Goal: Task Accomplishment & Management: Manage account settings

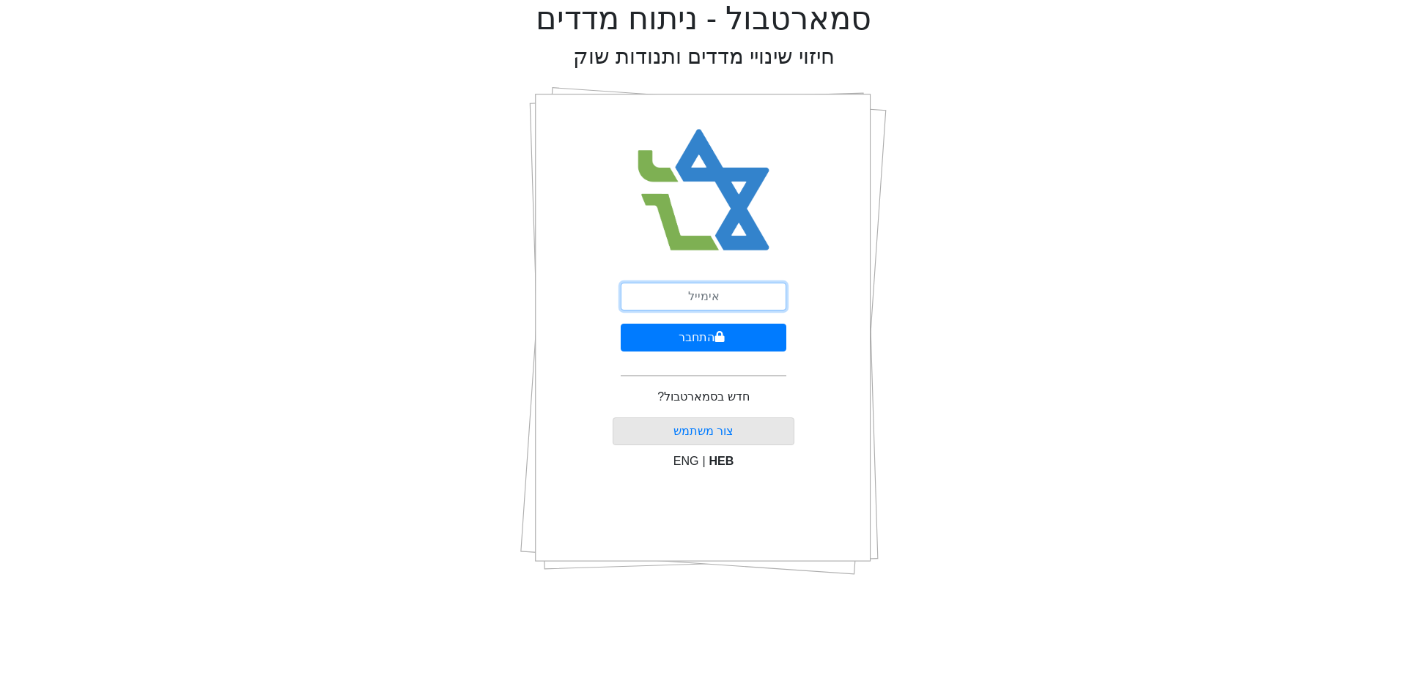
click at [719, 286] on input "email" at bounding box center [704, 297] width 166 height 28
click at [710, 297] on input "email" at bounding box center [704, 297] width 166 height 28
drag, startPoint x: 710, startPoint y: 297, endPoint x: 635, endPoint y: 293, distance: 74.8
click at [635, 293] on input "עןך" at bounding box center [704, 297] width 166 height 28
type input "[PERSON_NAME][EMAIL_ADDRESS][DOMAIN_NAME]"
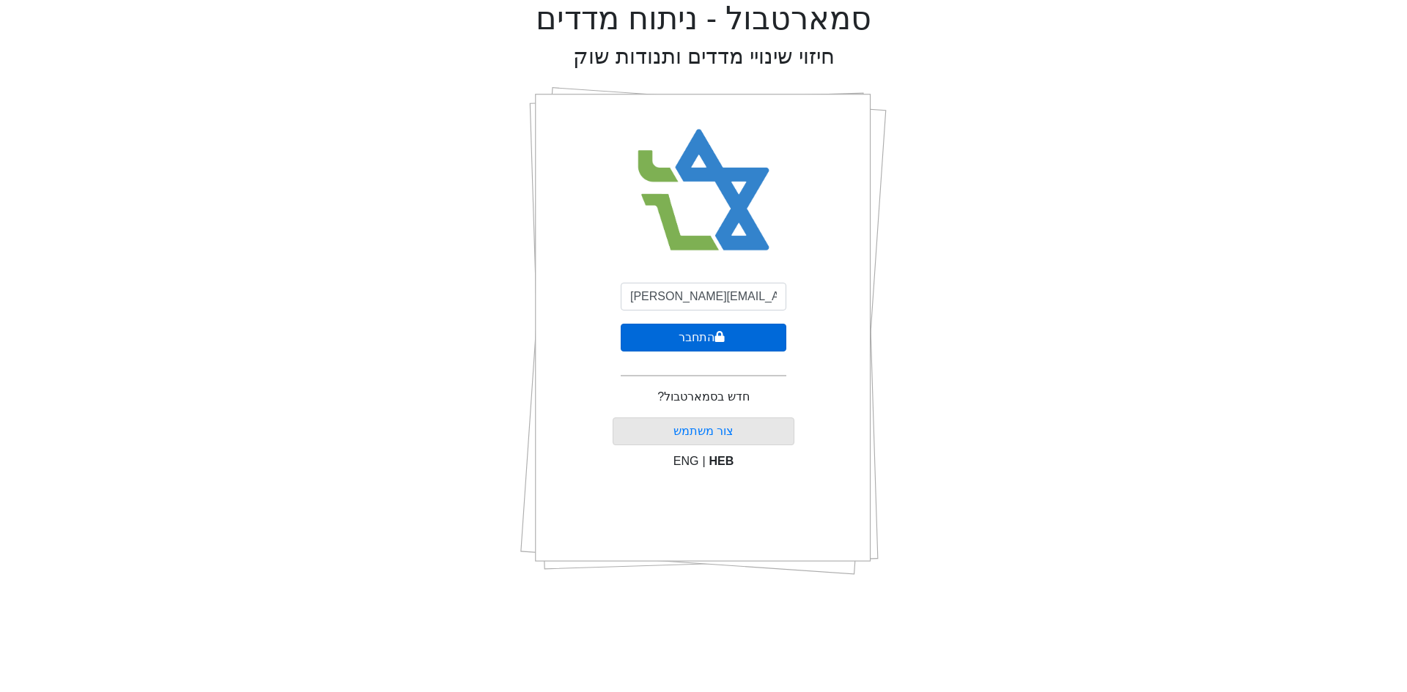
click at [696, 330] on button "התחבר" at bounding box center [704, 338] width 166 height 28
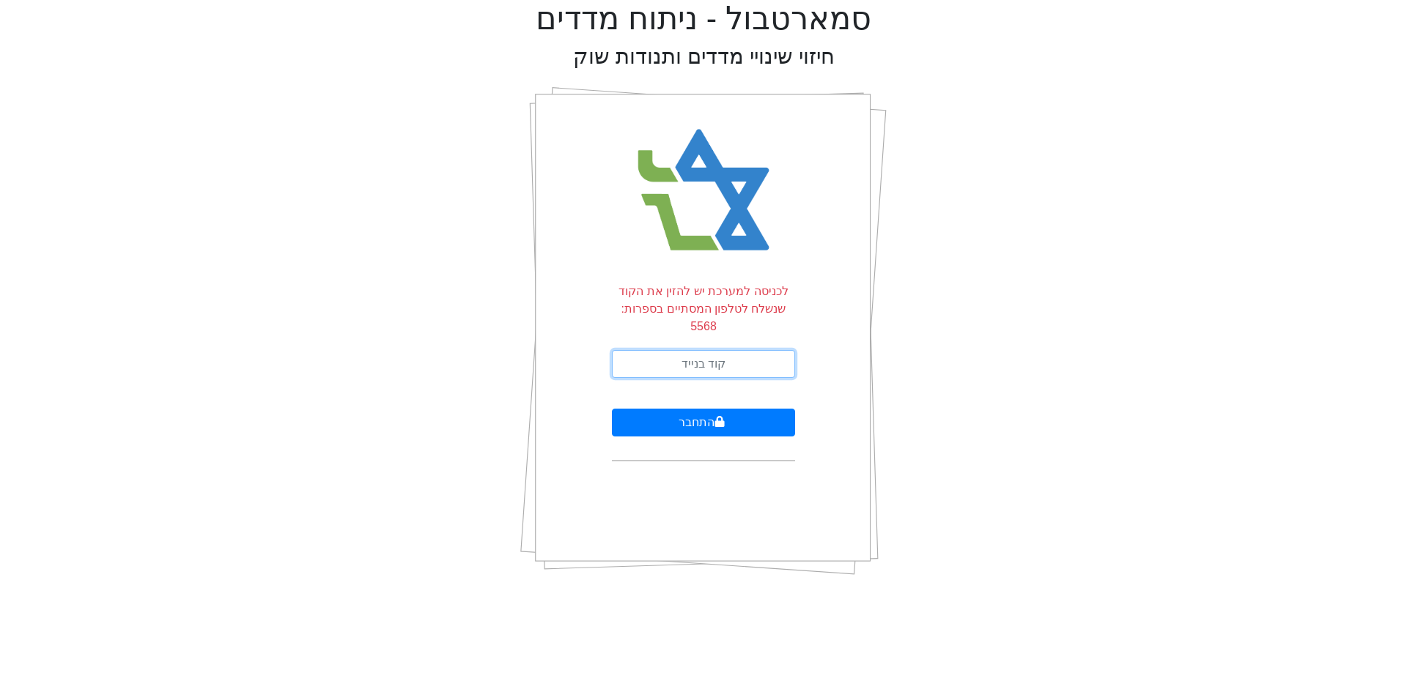
click at [722, 350] on input "text" at bounding box center [703, 364] width 183 height 28
type input "512009"
click at [612, 409] on button "התחבר" at bounding box center [703, 423] width 183 height 28
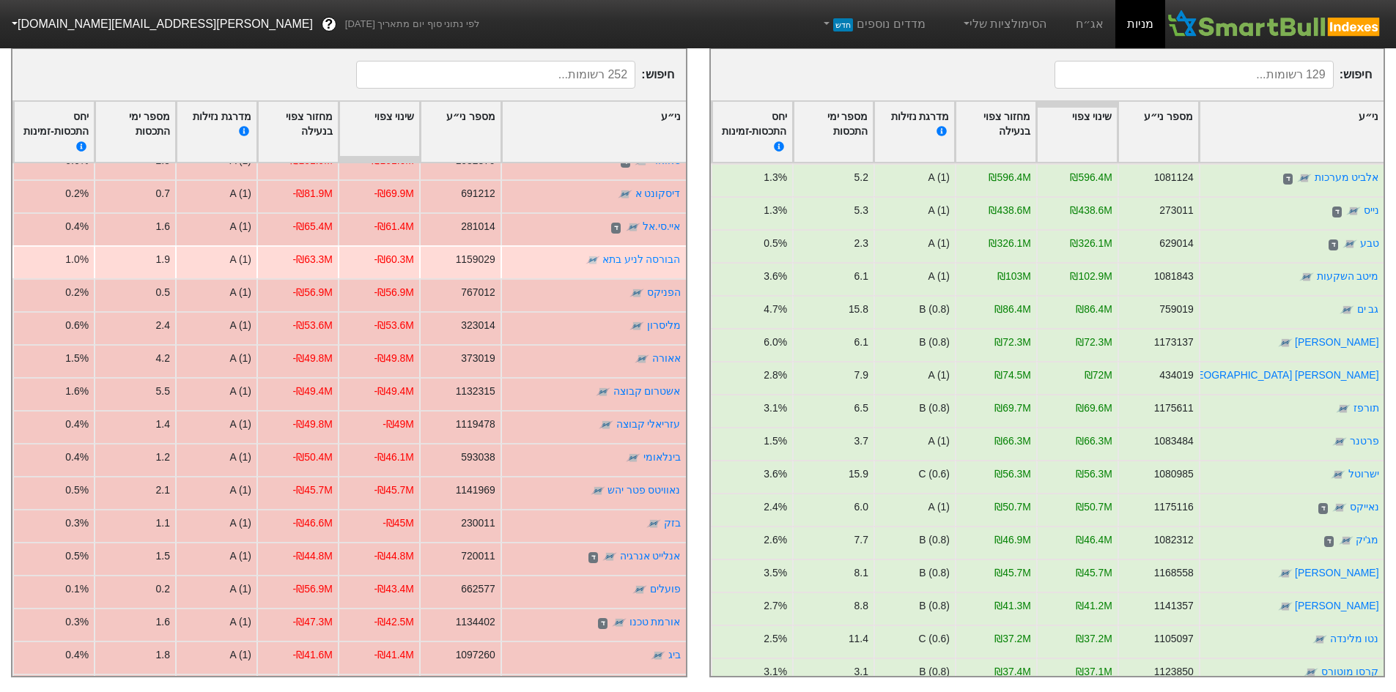
scroll to position [220, 0]
